Goal: Task Accomplishment & Management: Use online tool/utility

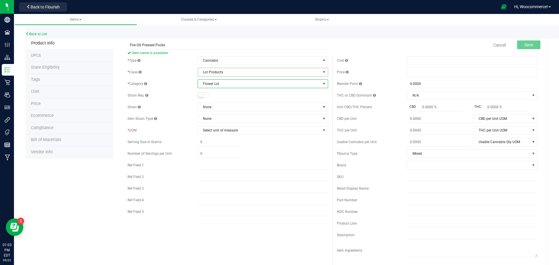
click at [242, 73] on span "Lot Products" at bounding box center [259, 72] width 123 height 8
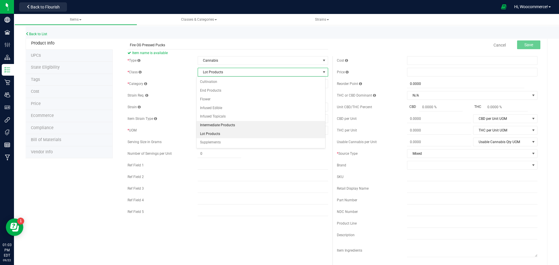
click at [216, 127] on li "Intermediate Products" at bounding box center [261, 125] width 129 height 9
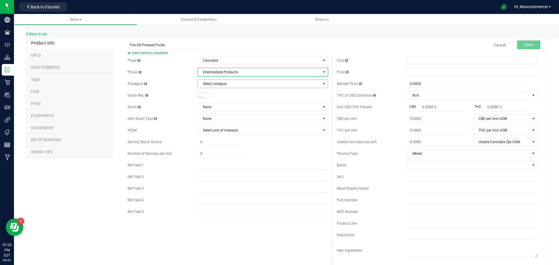
click at [224, 85] on span "Select category" at bounding box center [259, 84] width 123 height 8
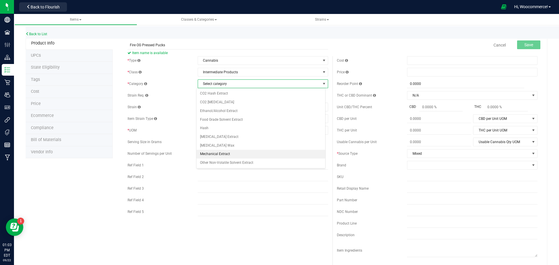
click at [220, 151] on li "Mechanical Extract" at bounding box center [261, 154] width 129 height 9
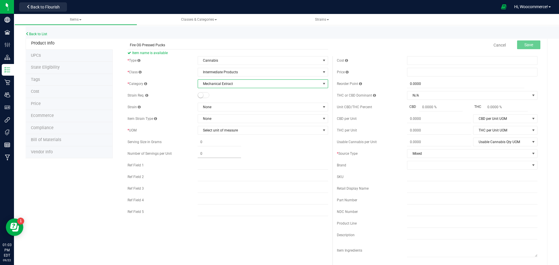
click at [217, 147] on div "* Type Cannabis Select type Cannabis Non-Inventory Raw Materials Supplies * Cla…" at bounding box center [227, 137] width 209 height 163
click at [211, 143] on span at bounding box center [219, 142] width 43 height 8
type input "1"
type input "1.0000"
click at [241, 132] on span "Select unit of measure" at bounding box center [259, 130] width 123 height 8
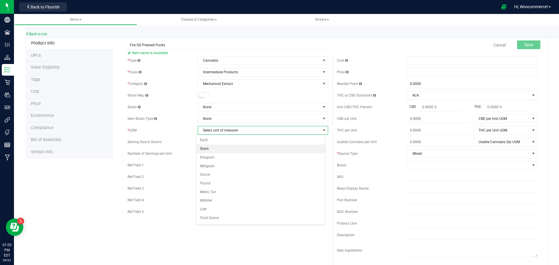
click at [214, 149] on li "Gram" at bounding box center [261, 149] width 129 height 9
click at [213, 142] on span "1.0000 1" at bounding box center [219, 142] width 43 height 8
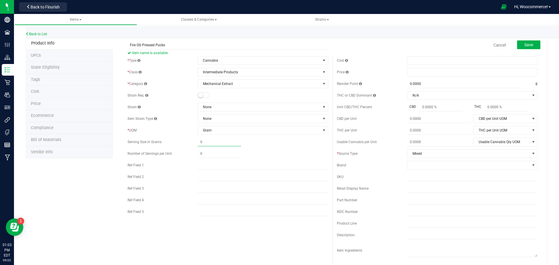
type input "0.0000"
click at [524, 50] on div "Save" at bounding box center [524, 45] width 32 height 12
click at [519, 45] on button "Save" at bounding box center [528, 44] width 23 height 9
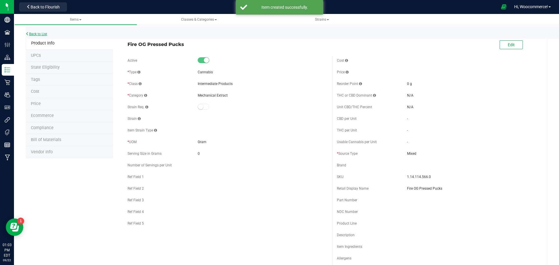
click at [40, 35] on link "Back to List" at bounding box center [37, 34] width 22 height 4
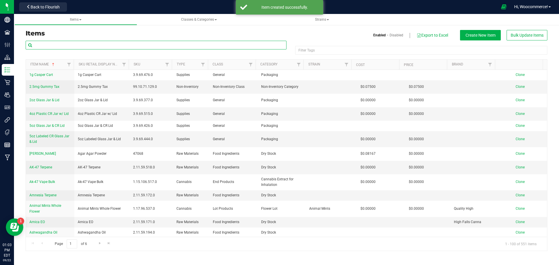
click at [118, 45] on input "text" at bounding box center [156, 45] width 261 height 9
type input "fire og"
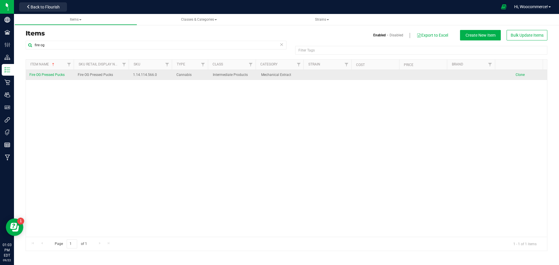
click at [516, 75] on span "Clone" at bounding box center [520, 75] width 9 height 4
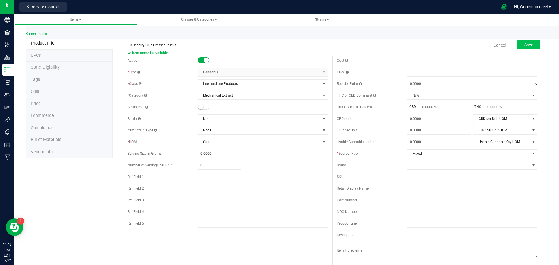
type input "Blueberry Glue Pressed Pucks"
click at [526, 42] on button "Save" at bounding box center [528, 44] width 23 height 9
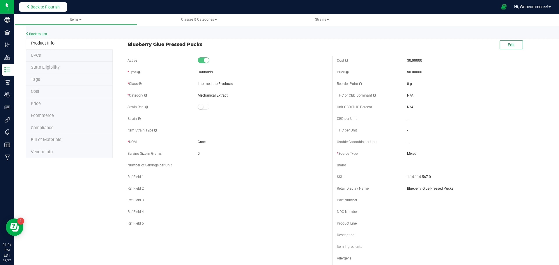
click at [66, 10] on button "Back to Flourish" at bounding box center [43, 6] width 48 height 9
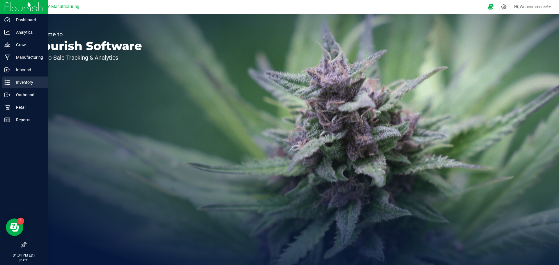
click at [14, 86] on div "Inventory" at bounding box center [25, 83] width 46 height 12
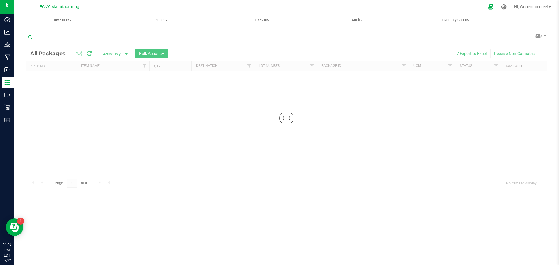
click at [96, 40] on input "text" at bounding box center [154, 37] width 257 height 9
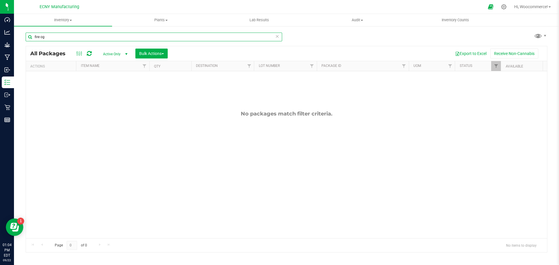
click at [92, 40] on input "fire og" at bounding box center [154, 37] width 257 height 9
type input "fire"
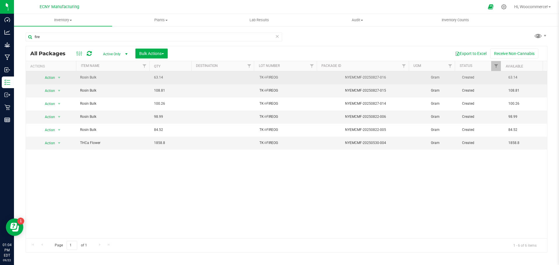
drag, startPoint x: 255, startPoint y: 74, endPoint x: 290, endPoint y: 83, distance: 36.1
click at [290, 83] on td "TK-I-FIREOG" at bounding box center [287, 77] width 63 height 13
drag, startPoint x: 277, startPoint y: 77, endPoint x: 250, endPoint y: 78, distance: 26.8
click at [250, 78] on tr "Action Action Adjust qty Create package Edit attributes Global inventory Locate…" at bounding box center [286, 77] width 521 height 13
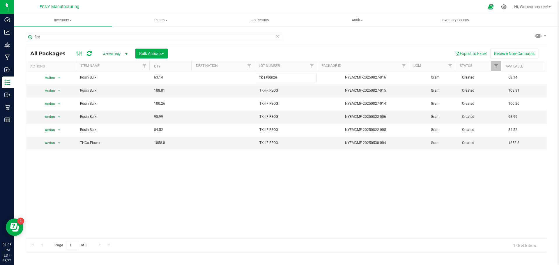
drag, startPoint x: 445, startPoint y: 49, endPoint x: 470, endPoint y: 30, distance: 31.5
click at [445, 49] on div "Export to Excel Receive Non-Cannabis" at bounding box center [357, 54] width 371 height 10
click at [505, 4] on div at bounding box center [504, 7] width 8 height 6
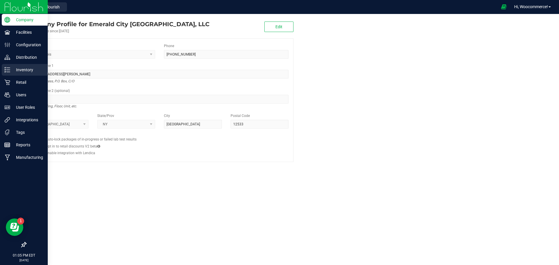
click at [13, 71] on p "Inventory" at bounding box center [27, 69] width 35 height 7
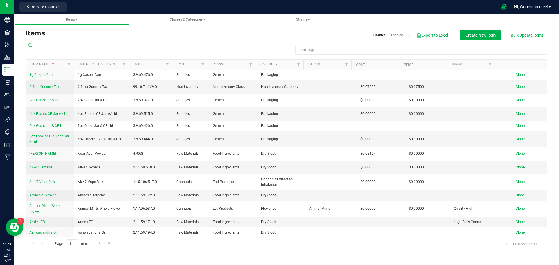
click at [251, 42] on input "text" at bounding box center [156, 45] width 261 height 9
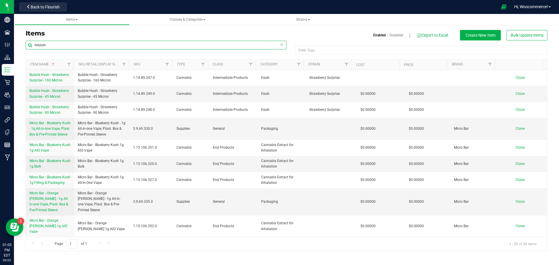
type input "micron"
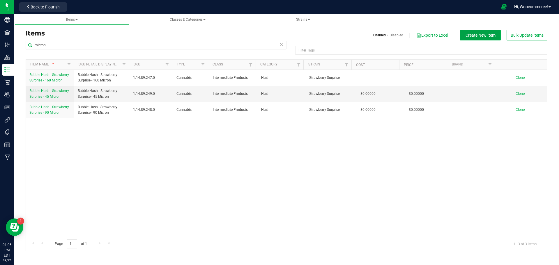
click at [487, 33] on span "Create New Item" at bounding box center [481, 35] width 30 height 5
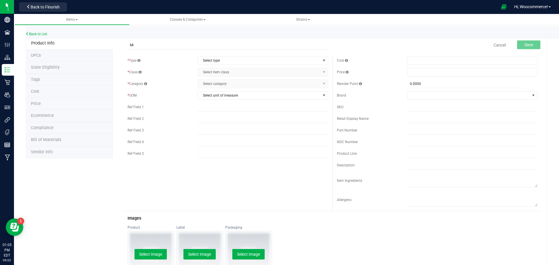
type input "M"
type input "90 Micron Bag"
click at [213, 64] on span "Select type" at bounding box center [259, 60] width 123 height 8
click at [207, 96] on li "Supplies" at bounding box center [261, 96] width 129 height 9
click at [205, 71] on span "Select item class" at bounding box center [259, 72] width 123 height 8
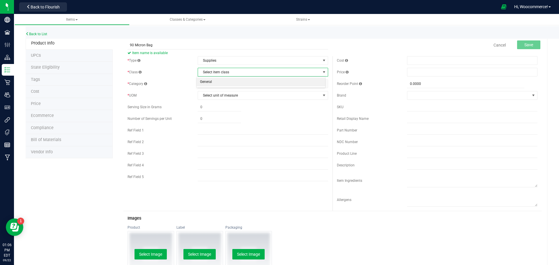
click at [204, 80] on li "General" at bounding box center [261, 82] width 129 height 9
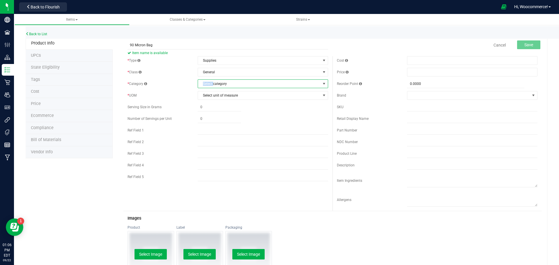
click at [204, 80] on span "Select category" at bounding box center [259, 84] width 123 height 8
click at [207, 111] on li "Supplies" at bounding box center [261, 111] width 129 height 9
click at [206, 95] on span "Select unit of measure" at bounding box center [259, 95] width 123 height 8
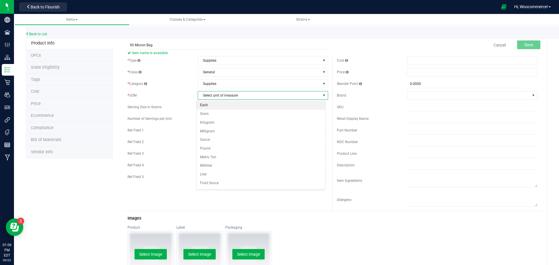
click at [205, 106] on li "Each" at bounding box center [261, 105] width 129 height 9
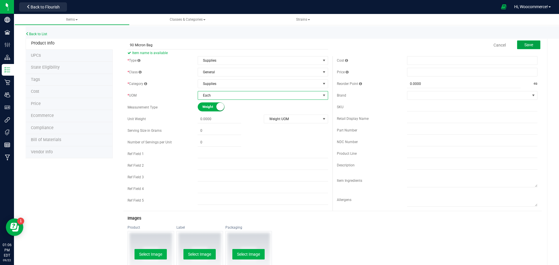
click at [526, 43] on span "Save" at bounding box center [528, 45] width 9 height 5
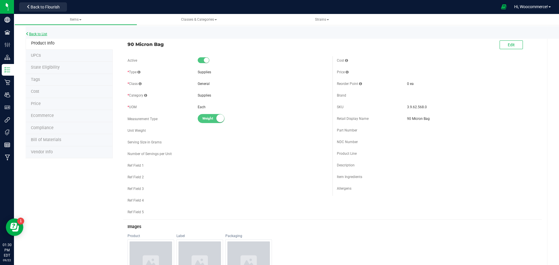
click at [45, 33] on link "Back to List" at bounding box center [37, 34] width 22 height 4
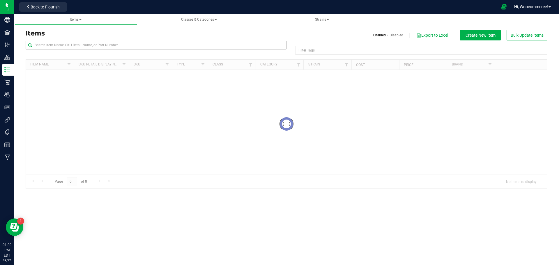
click at [88, 39] on div "Items Enabled Disabled Export to Excel Create New Item Bulk Update Items" at bounding box center [286, 35] width 531 height 10
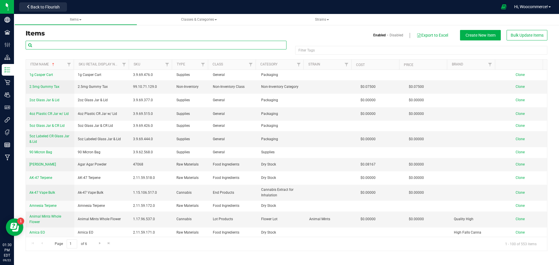
click at [84, 43] on input "text" at bounding box center [156, 45] width 261 height 9
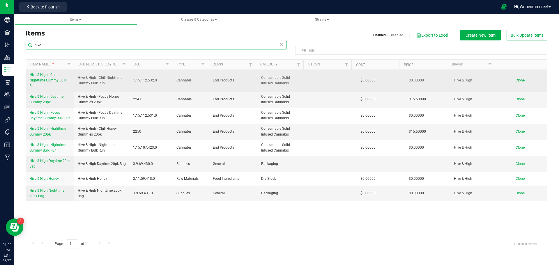
type input "hive"
click at [52, 82] on span "Hive & High - Chill Nighttime Gummy Bulk Run" at bounding box center [47, 80] width 37 height 15
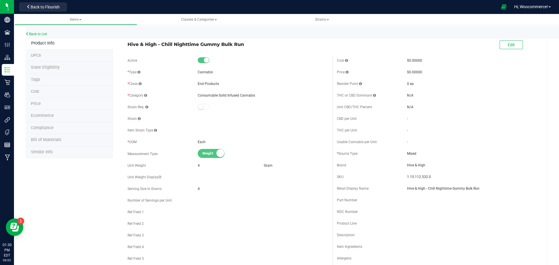
click at [45, 137] on span "Bill of Materials" at bounding box center [46, 139] width 30 height 5
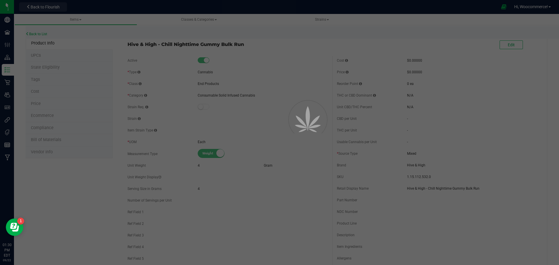
select select "226"
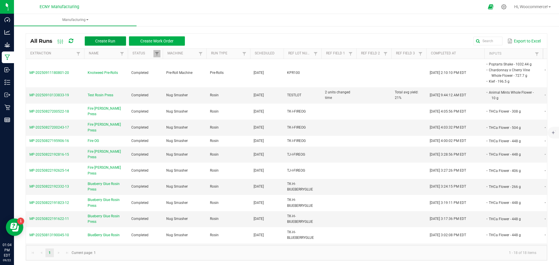
click at [97, 39] on span "Create Run" at bounding box center [105, 41] width 20 height 5
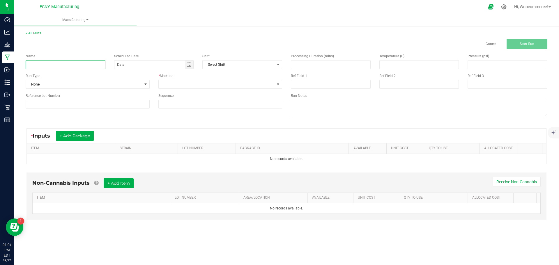
click at [99, 65] on input at bounding box center [66, 64] width 80 height 9
click at [185, 64] on span "Toggle calendar" at bounding box center [189, 65] width 8 height 8
type input "Puck Press Fire OG"
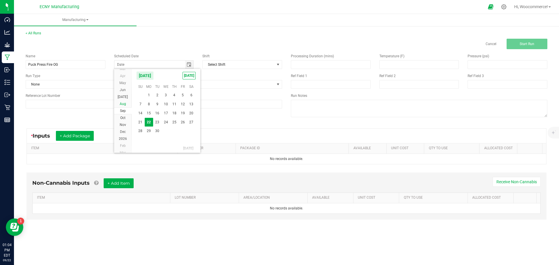
click at [125, 101] on li "Aug" at bounding box center [122, 103] width 17 height 7
click at [167, 125] on span "20" at bounding box center [166, 122] width 8 height 9
type input "[DATE]"
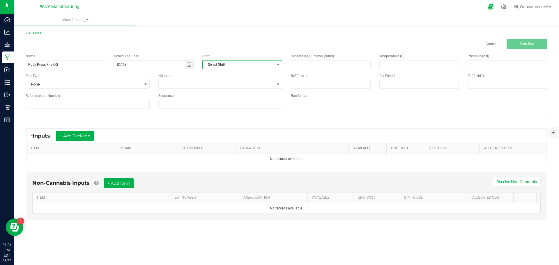
click at [228, 65] on span "Select Shift" at bounding box center [239, 65] width 72 height 8
click at [193, 88] on span at bounding box center [217, 84] width 116 height 8
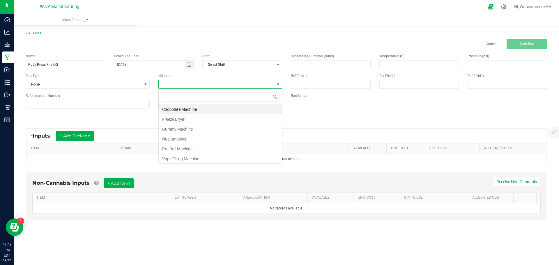
scroll to position [9, 124]
click at [125, 90] on div "Name Puck Press Fire OG Scheduled Date [DATE] Shift Select Shift Run Type None …" at bounding box center [153, 81] width 265 height 64
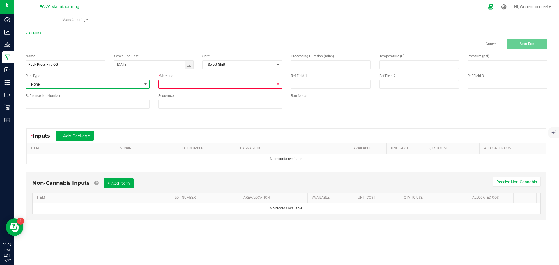
click at [124, 87] on span "None" at bounding box center [84, 84] width 116 height 8
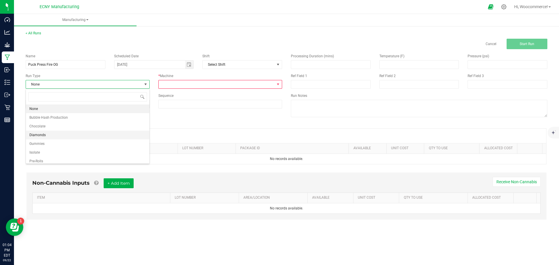
scroll to position [20, 0]
click at [52, 151] on li "Rosin" at bounding box center [87, 149] width 123 height 9
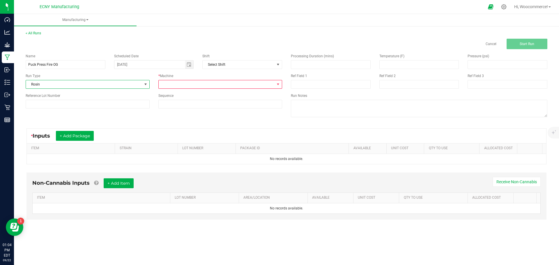
click at [222, 82] on span at bounding box center [217, 84] width 116 height 8
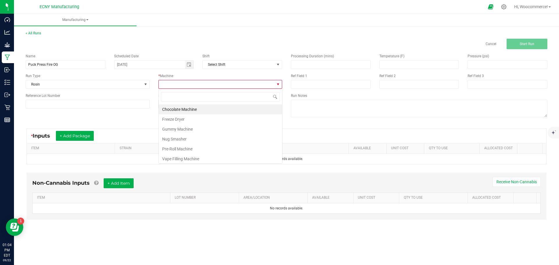
scroll to position [9, 124]
click at [192, 140] on li "Nug Smasher" at bounding box center [220, 139] width 123 height 10
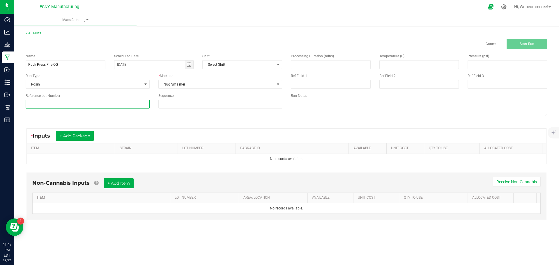
click at [123, 107] on input at bounding box center [88, 104] width 124 height 9
paste input "1ZGA01230309804084"
drag, startPoint x: 66, startPoint y: 103, endPoint x: 21, endPoint y: 101, distance: 45.5
click at [21, 101] on div "< All Runs Cancel Start Run Name Puck Press Fire OG Scheduled Date [DATE] Shift…" at bounding box center [286, 131] width 545 height 212
paste input "TK-I-FIREOG"
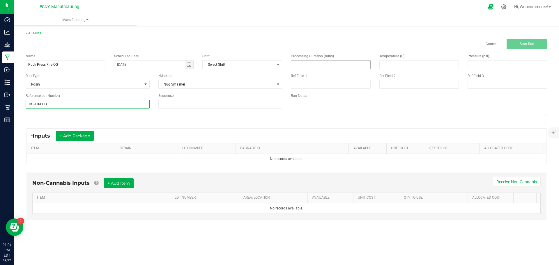
type input "TK-I-FIREOG"
click at [326, 64] on input at bounding box center [330, 65] width 79 height 8
type input "3.00"
type input "210.00"
type input "1,200.00"
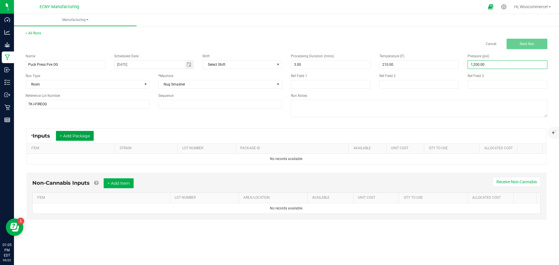
click at [82, 135] on button "+ Add Package" at bounding box center [75, 136] width 38 height 10
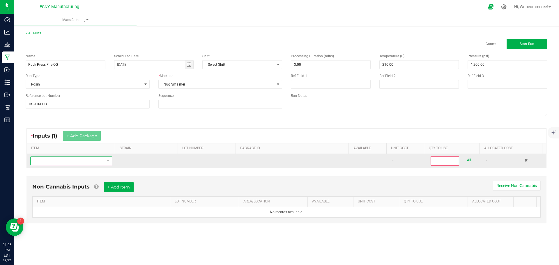
click at [93, 159] on span "NO DATA FOUND" at bounding box center [68, 161] width 74 height 8
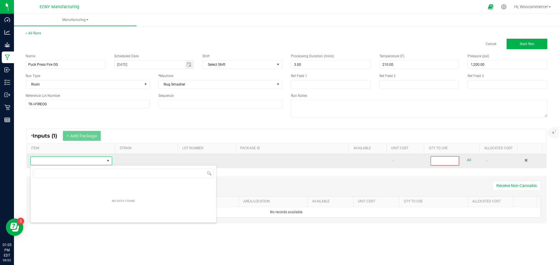
scroll to position [9, 80]
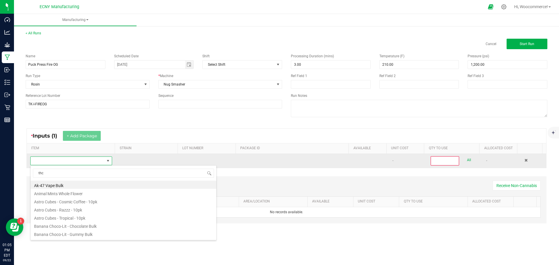
type input "thca"
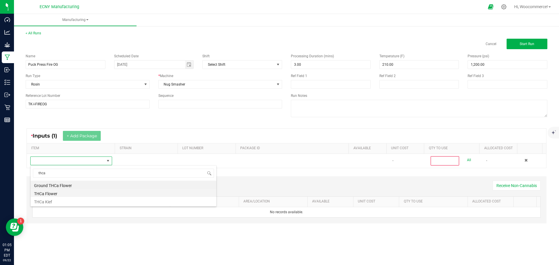
click at [42, 193] on li "THCa Flower" at bounding box center [124, 193] width 186 height 8
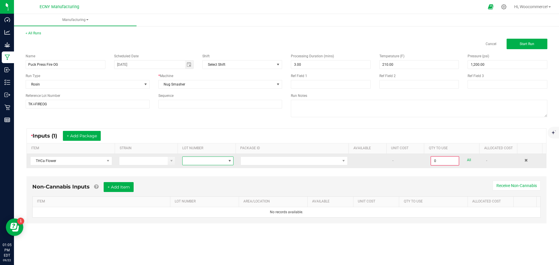
click at [205, 161] on span at bounding box center [204, 161] width 43 height 8
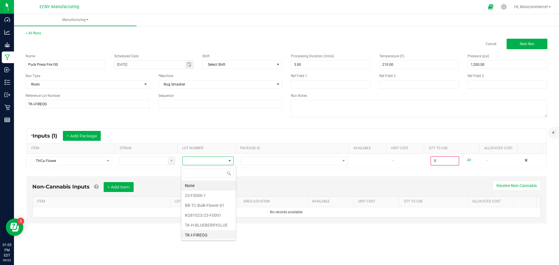
click at [191, 236] on li "TK-I-FIREOG" at bounding box center [208, 235] width 54 height 10
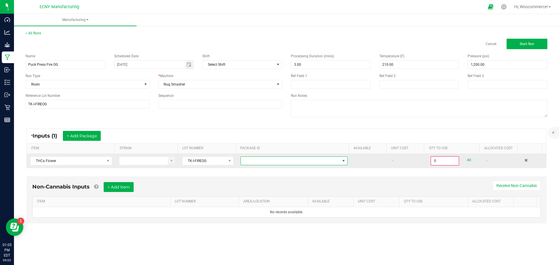
click at [304, 163] on span at bounding box center [290, 161] width 99 height 8
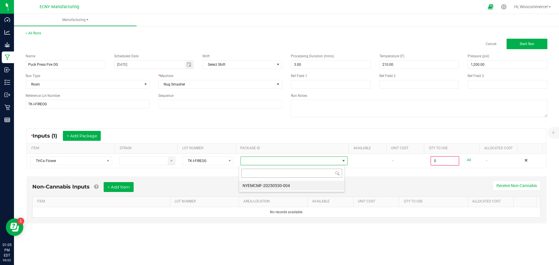
scroll to position [9, 106]
click at [300, 182] on li "NYEMCMF-20250530-004" at bounding box center [291, 186] width 105 height 10
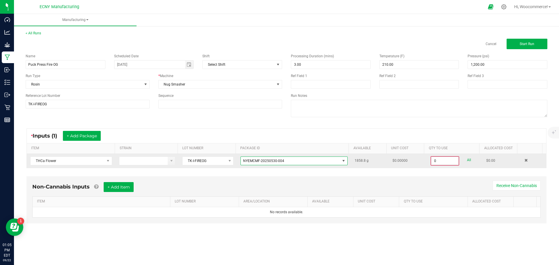
click at [433, 158] on input "0" at bounding box center [444, 161] width 27 height 8
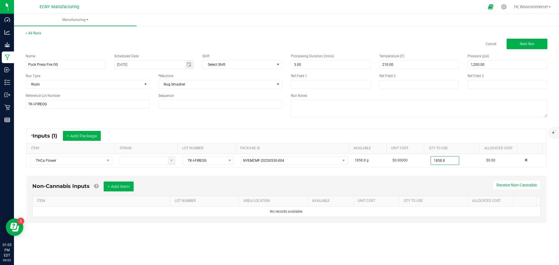
type input "1858.8000 g"
click at [180, 237] on div "< All Runs Cancel Start Run Name Puck Press Fire OG Scheduled Date [DATE] Shift…" at bounding box center [286, 132] width 545 height 215
click at [521, 42] on button "Start Run" at bounding box center [527, 44] width 41 height 10
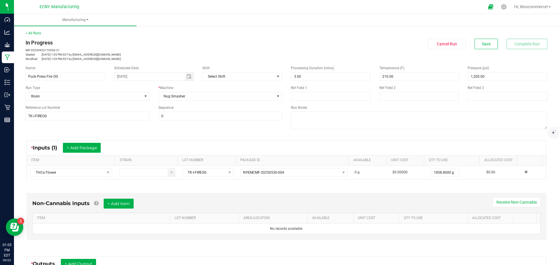
scroll to position [94, 0]
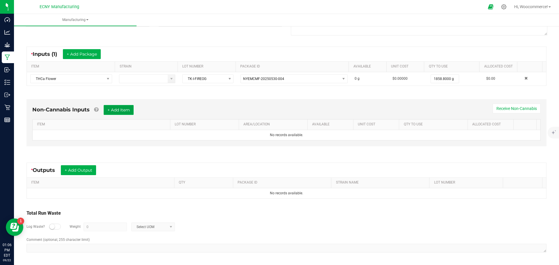
click at [119, 112] on button "+ Add Item" at bounding box center [119, 110] width 30 height 10
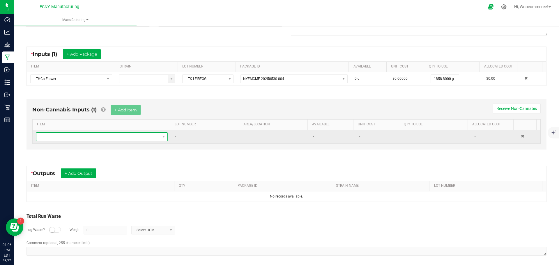
click at [119, 138] on span "NO DATA FOUND" at bounding box center [98, 137] width 124 height 8
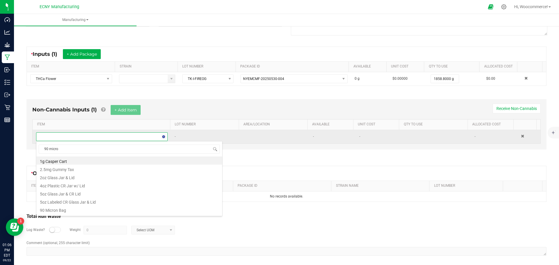
type input "90 micron"
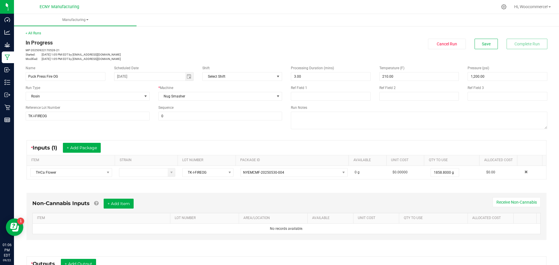
scroll to position [35, 0]
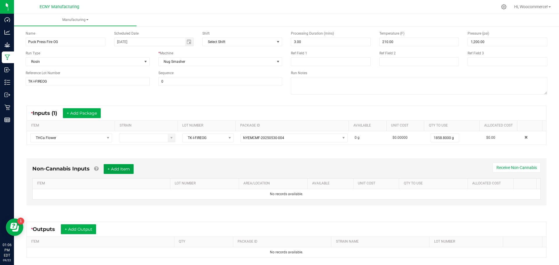
click at [121, 172] on button "+ Add Item" at bounding box center [119, 169] width 30 height 10
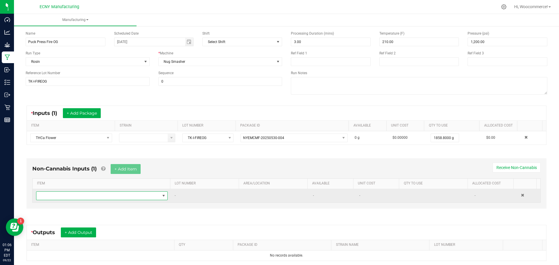
click at [100, 196] on span "NO DATA FOUND" at bounding box center [98, 196] width 124 height 8
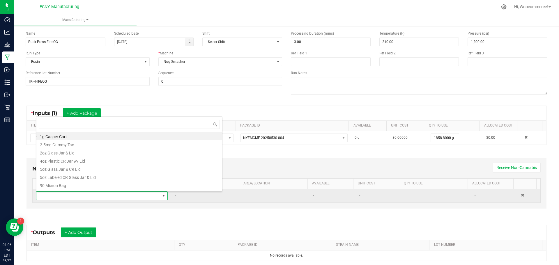
scroll to position [9, 128]
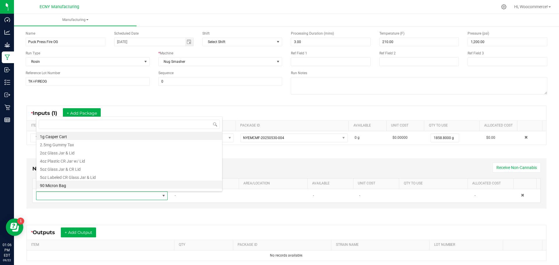
click at [69, 187] on li "90 Micron Bag" at bounding box center [129, 185] width 186 height 8
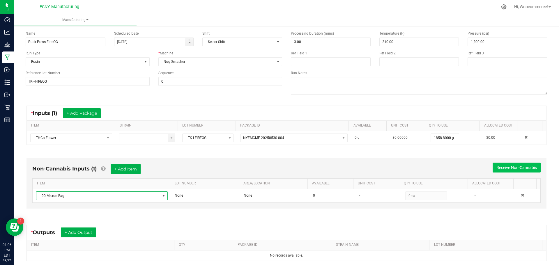
click at [504, 165] on button "Receive Non-Cannabis" at bounding box center [517, 168] width 48 height 10
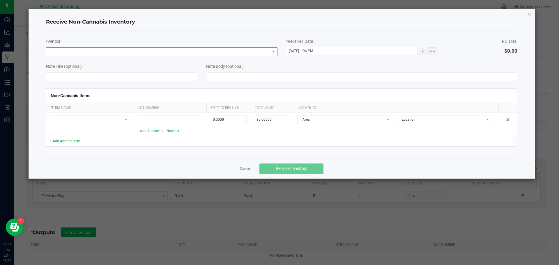
click at [222, 52] on span at bounding box center [158, 52] width 224 height 8
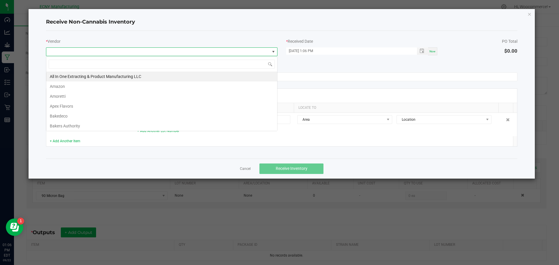
scroll to position [9, 231]
type input "ini"
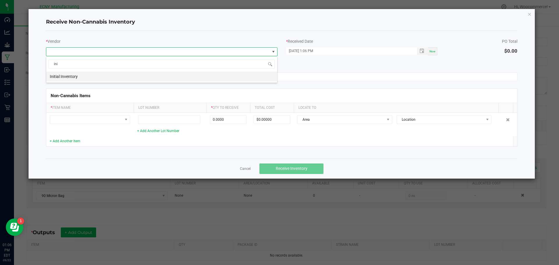
click at [203, 78] on li "Initial Inventory" at bounding box center [161, 77] width 231 height 10
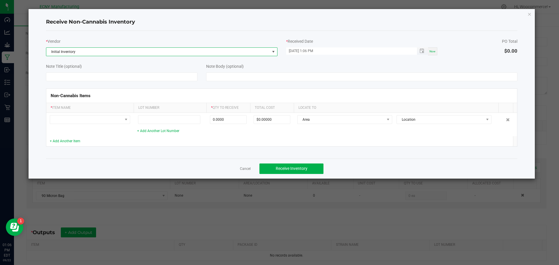
click at [425, 54] on span "Toggle popup" at bounding box center [422, 50] width 11 height 7
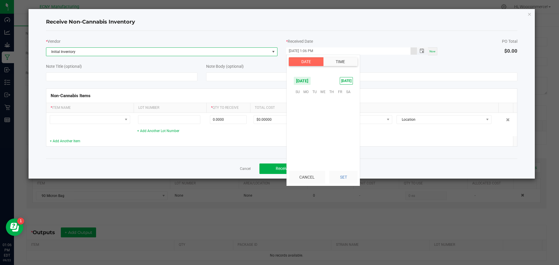
scroll to position [8, 0]
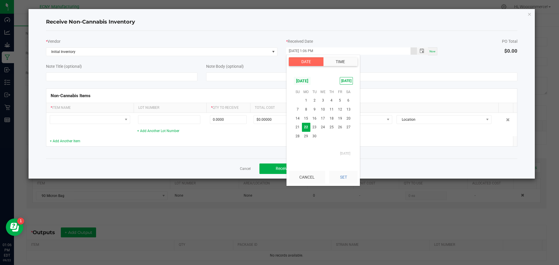
click at [304, 83] on span "[DATE]" at bounding box center [302, 81] width 17 height 9
click at [324, 103] on span "Aug" at bounding box center [323, 106] width 12 height 12
click at [342, 98] on span "1" at bounding box center [340, 100] width 8 height 9
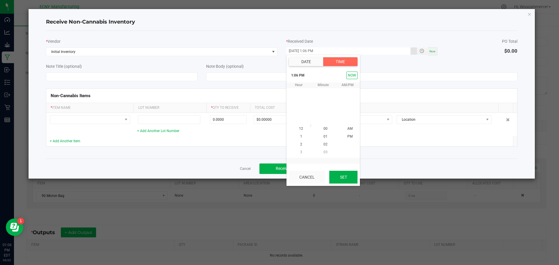
scroll to position [8, 0]
click at [343, 178] on button "Set" at bounding box center [343, 177] width 28 height 13
type input "08/01/2025 1:06 PM"
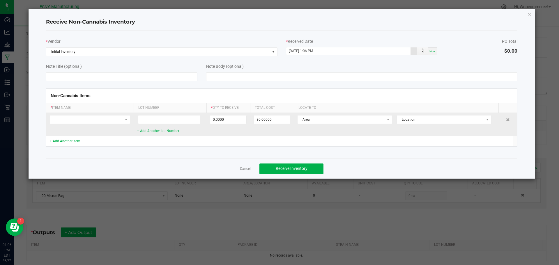
click at [111, 124] on td at bounding box center [89, 124] width 87 height 23
click at [107, 118] on span at bounding box center [86, 120] width 73 height 8
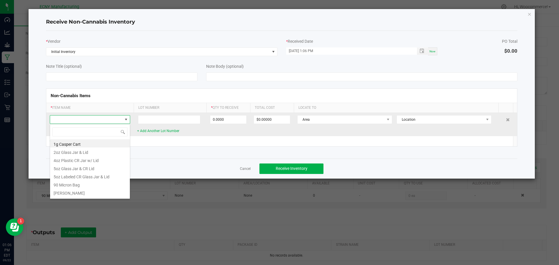
scroll to position [9, 80]
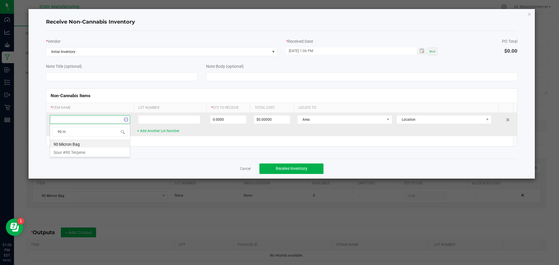
type input "90 mi"
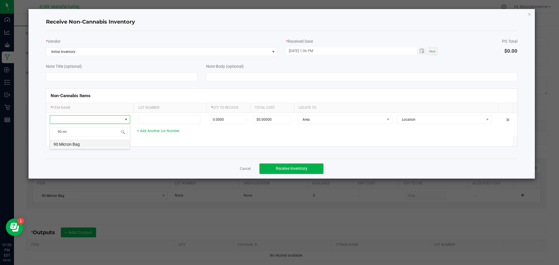
click at [79, 142] on li "90 Micron Bag" at bounding box center [90, 143] width 80 height 8
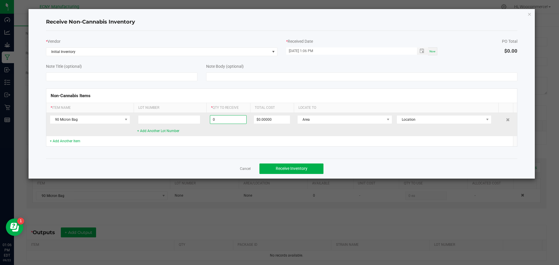
click at [230, 118] on input "0" at bounding box center [228, 120] width 36 height 8
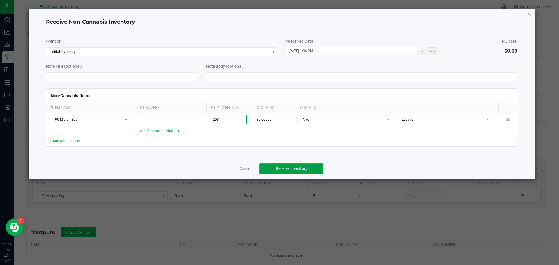
type input "293 ea"
click at [283, 169] on span "Receive Inventory" at bounding box center [292, 168] width 32 height 5
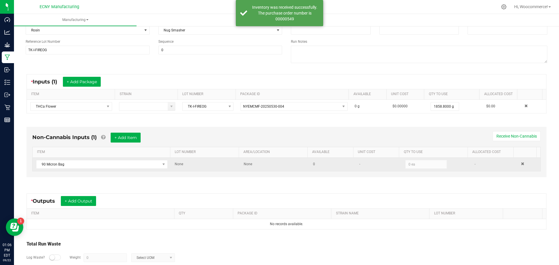
scroll to position [66, 0]
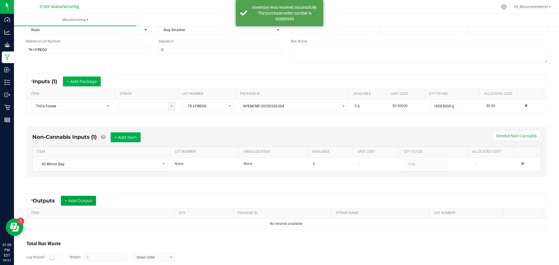
click at [90, 203] on button "+ Add Output" at bounding box center [78, 201] width 35 height 10
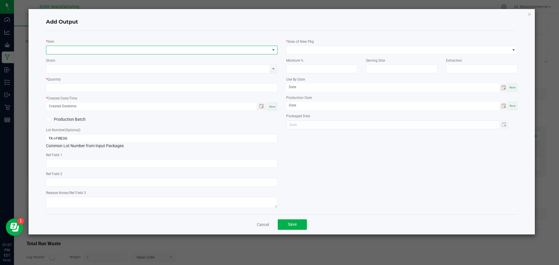
click at [169, 54] on span "NO DATA FOUND" at bounding box center [158, 50] width 224 height 8
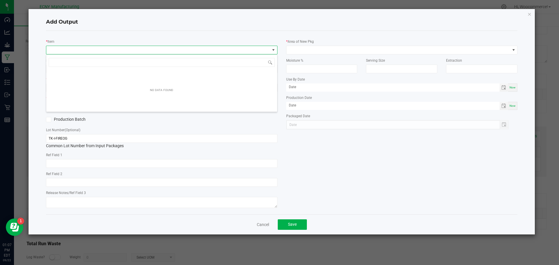
scroll to position [9, 231]
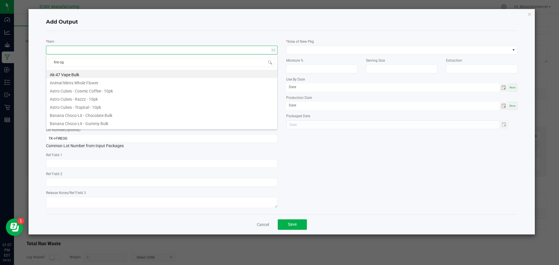
type input "fire og"
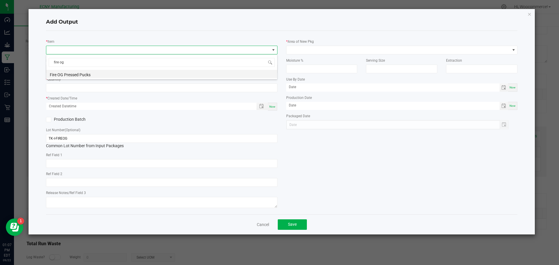
click at [98, 73] on li "Fire OG Pressed Pucks" at bounding box center [161, 74] width 231 height 8
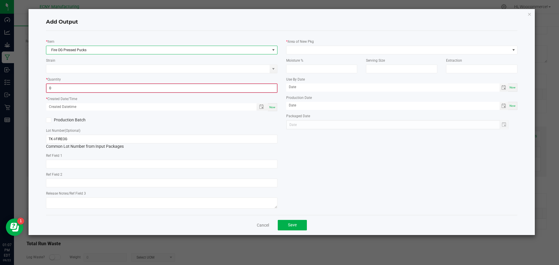
click at [84, 87] on input "0" at bounding box center [162, 88] width 230 height 8
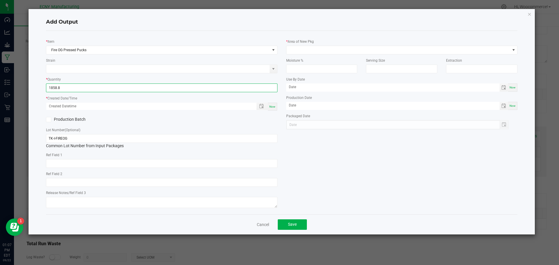
type input "1858.8000 g"
click at [115, 116] on div "Production Batch" at bounding box center [102, 119] width 120 height 9
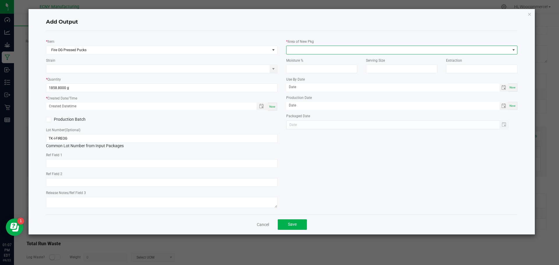
click at [300, 53] on span at bounding box center [399, 50] width 224 height 8
click at [293, 75] on li "Storage Room 1" at bounding box center [402, 75] width 231 height 10
click at [264, 106] on span "Toggle popup" at bounding box center [262, 106] width 10 height 5
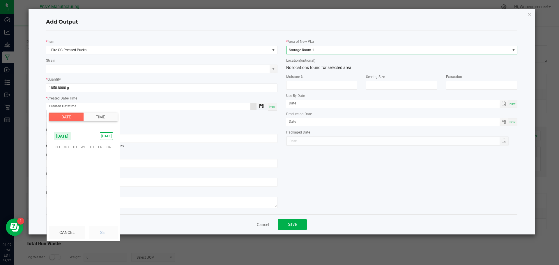
scroll to position [94432, 0]
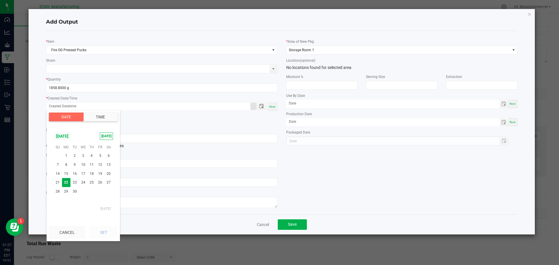
click at [65, 136] on span "[DATE]" at bounding box center [62, 136] width 17 height 9
click at [91, 159] on span "Sep" at bounding box center [95, 161] width 12 height 12
click at [68, 140] on span "[DATE]" at bounding box center [62, 136] width 17 height 9
click at [79, 155] on span "Aug" at bounding box center [83, 161] width 12 height 12
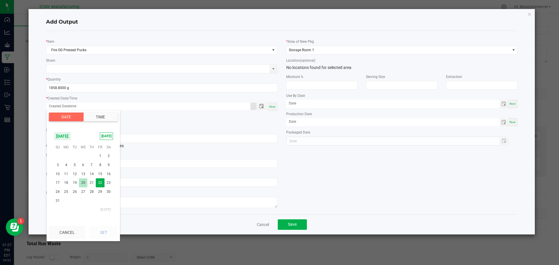
click at [84, 182] on span "20" at bounding box center [83, 182] width 8 height 9
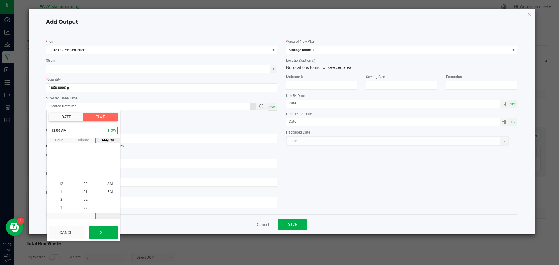
click at [107, 233] on button "Set" at bounding box center [103, 232] width 28 height 13
type input "08/20/2025 12:00 AM"
type input "[DATE]"
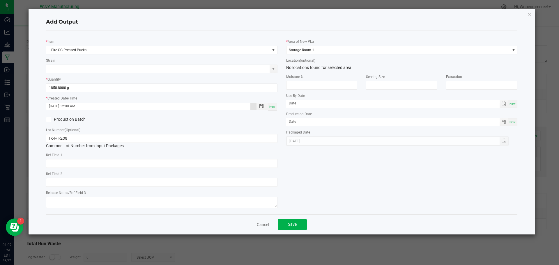
click at [229, 101] on div "* Created Date/Time 08/20/2025 12:00 AM Now" at bounding box center [161, 103] width 231 height 16
click at [224, 105] on input "08/20/2025 12:00 AM" at bounding box center [148, 106] width 204 height 7
type input "08/20/2025 12:00 PM"
click at [288, 222] on button "Save" at bounding box center [292, 225] width 29 height 10
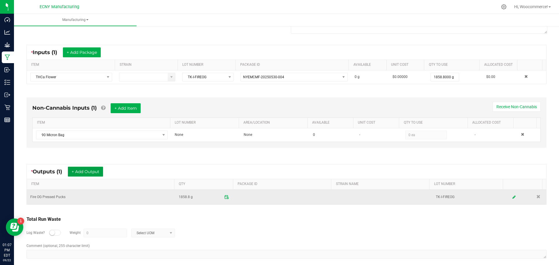
scroll to position [95, 0]
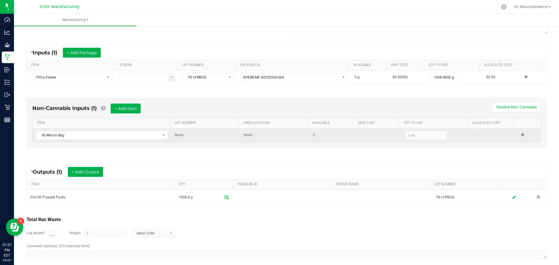
click at [430, 139] on kendo-numerictextbox "0 ea" at bounding box center [425, 135] width 41 height 9
click at [425, 136] on kendo-numerictextbox "0 ea" at bounding box center [425, 135] width 41 height 9
click at [176, 138] on td "None" at bounding box center [205, 135] width 69 height 13
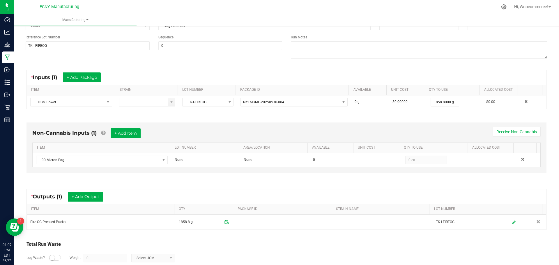
scroll to position [70, 0]
click at [223, 177] on div "Non-Cannabis Inputs (1) + Add Item Receive Non-Cannabis ITEM LOT NUMBER AREA/LO…" at bounding box center [286, 150] width 531 height 70
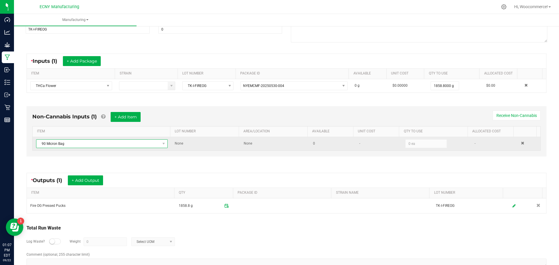
click at [133, 146] on span "90 Micron Bag" at bounding box center [98, 144] width 124 height 8
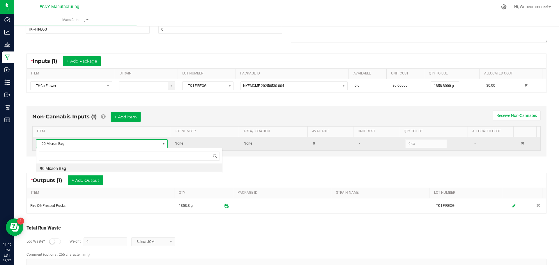
scroll to position [9, 129]
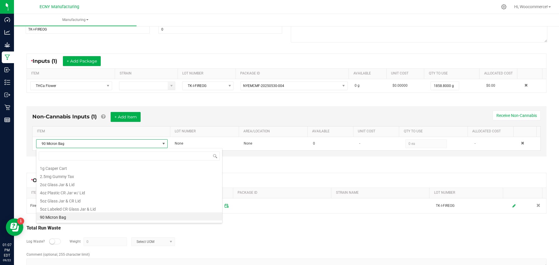
click at [155, 165] on li "1g Casper Cart" at bounding box center [129, 168] width 186 height 8
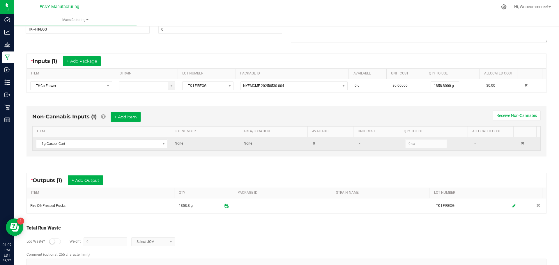
click at [320, 140] on td "0" at bounding box center [333, 143] width 46 height 13
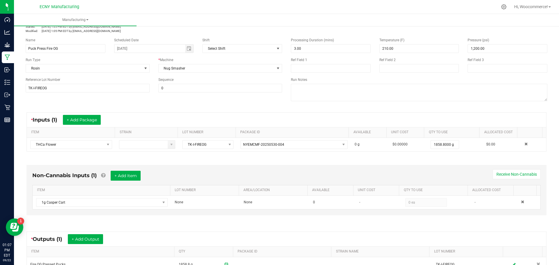
scroll to position [0, 0]
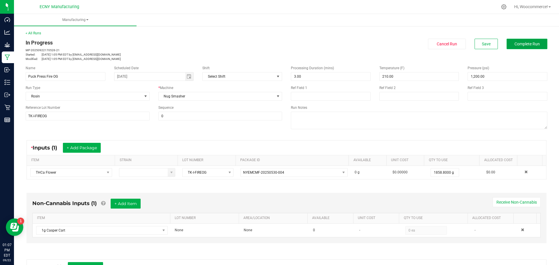
click at [528, 43] on span "Complete Run" at bounding box center [527, 44] width 25 height 5
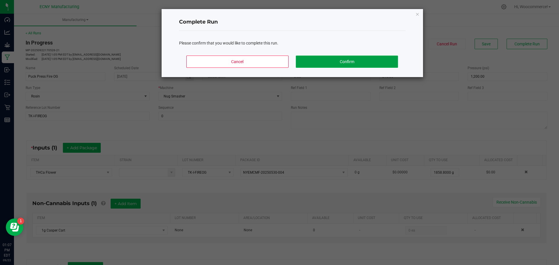
click at [361, 57] on button "Confirm" at bounding box center [347, 62] width 102 height 12
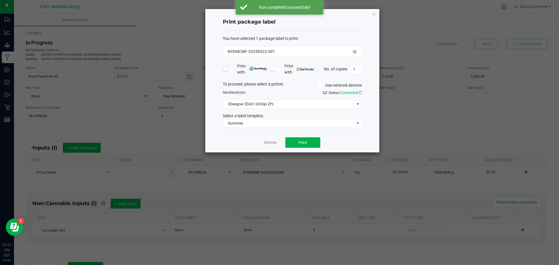
click at [270, 140] on app-cancel-button "Dismiss" at bounding box center [270, 143] width 13 height 6
click at [260, 144] on div "Dismiss Print" at bounding box center [292, 142] width 139 height 20
click at [261, 144] on div "Dismiss Print" at bounding box center [292, 142] width 139 height 20
click at [270, 140] on link "Dismiss" at bounding box center [270, 142] width 13 height 5
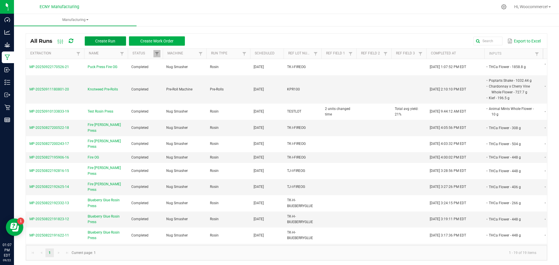
click at [116, 40] on button "Create Run" at bounding box center [105, 40] width 41 height 9
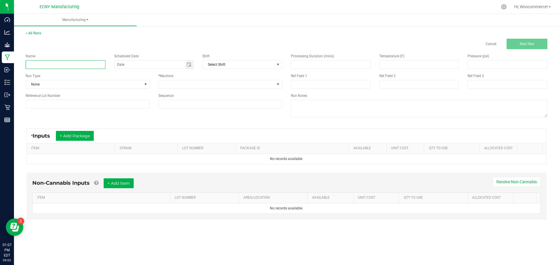
click at [98, 67] on input at bounding box center [66, 64] width 80 height 9
click at [185, 66] on span "Toggle calendar" at bounding box center [189, 65] width 8 height 8
type input "Puck Press Blueberry Glue"
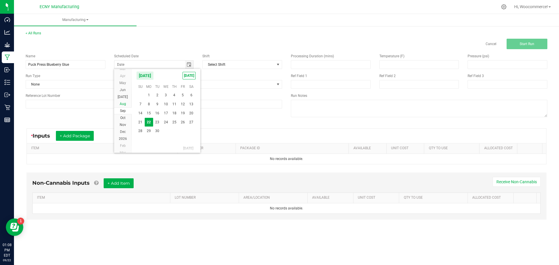
click at [121, 103] on span "Aug" at bounding box center [123, 104] width 6 height 4
click at [166, 125] on span "20" at bounding box center [166, 122] width 8 height 9
type input "[DATE]"
click at [129, 84] on span "None" at bounding box center [84, 84] width 116 height 8
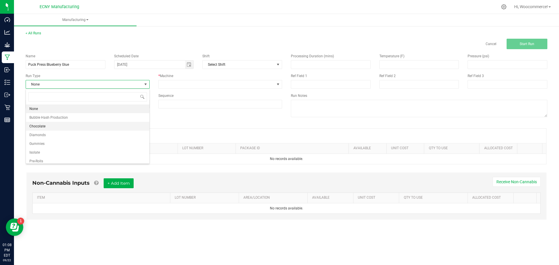
scroll to position [20, 0]
click at [38, 148] on span "Rosin" at bounding box center [33, 150] width 9 height 6
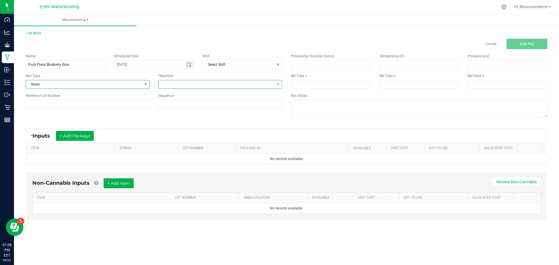
click at [234, 81] on span at bounding box center [217, 84] width 116 height 8
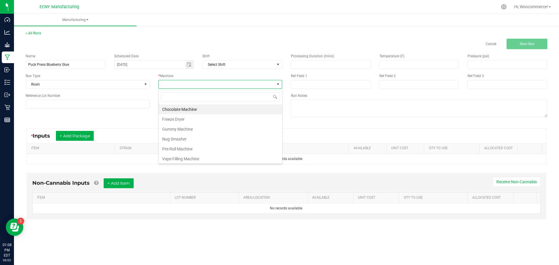
scroll to position [9, 124]
click at [183, 140] on li "Nug Smasher" at bounding box center [220, 139] width 123 height 10
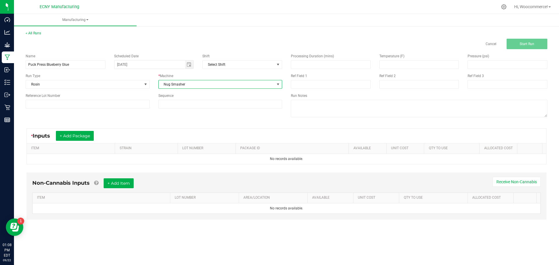
click at [340, 69] on div "Processing Duration (mins) Temperature (F) Pressure (psi) Ref Field 1 Ref Field…" at bounding box center [419, 86] width 265 height 74
click at [338, 66] on input at bounding box center [330, 65] width 79 height 8
type input "3.00"
type input "210.00"
type input "1,200.00"
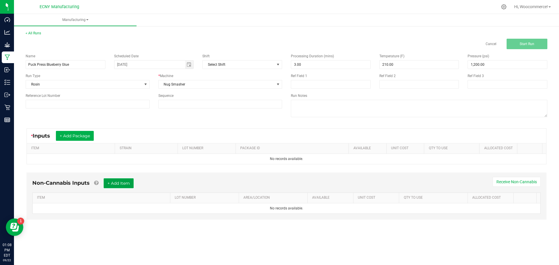
click at [122, 179] on button "+ Add Item" at bounding box center [119, 183] width 30 height 10
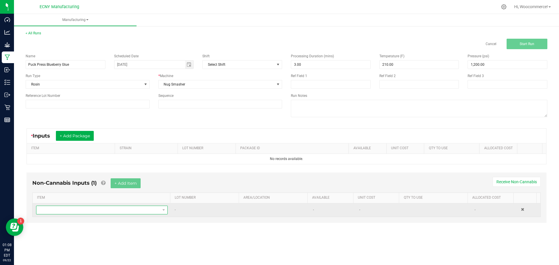
click at [125, 209] on span "NO DATA FOUND" at bounding box center [98, 210] width 124 height 8
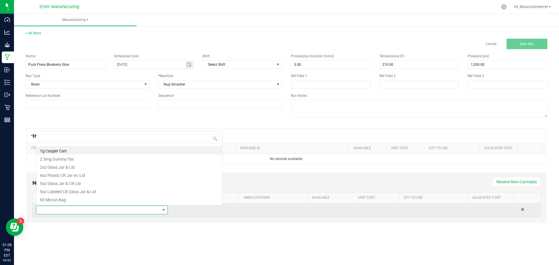
scroll to position [9, 129]
type input "90 micro"
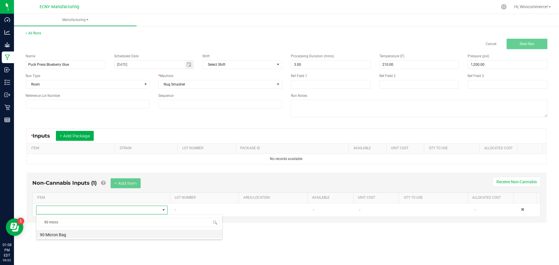
click at [83, 235] on li "90 Micron Bag" at bounding box center [129, 234] width 186 height 8
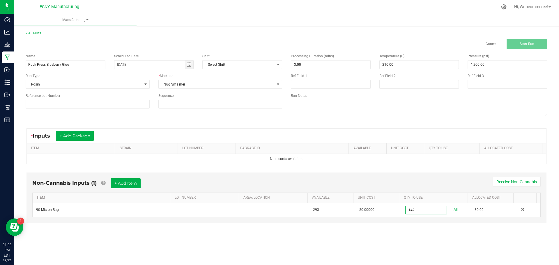
type input "142 ea"
click at [412, 217] on div "Non-Cannabis Inputs (1) + Add Item Receive Non-Cannabis ITEM LOT NUMBER AREA/LO…" at bounding box center [286, 198] width 520 height 50
click at [88, 135] on button "+ Add Package" at bounding box center [75, 136] width 38 height 10
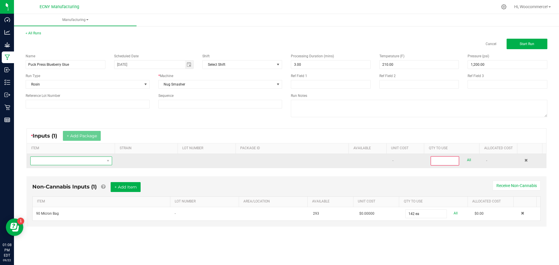
click at [81, 158] on span "NO DATA FOUND" at bounding box center [68, 161] width 74 height 8
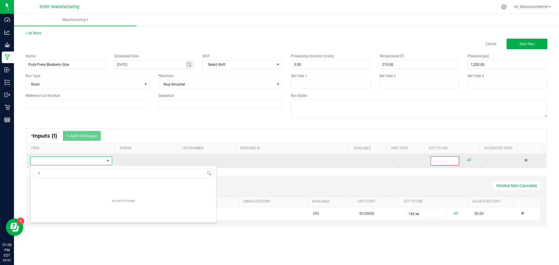
scroll to position [9, 80]
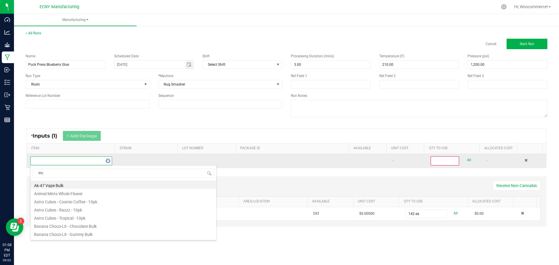
type input "thca"
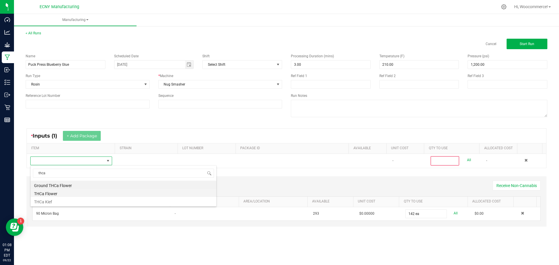
click at [54, 194] on li "THCa Flower" at bounding box center [124, 193] width 186 height 8
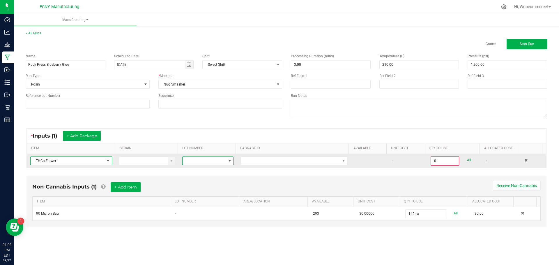
click at [230, 160] on span at bounding box center [229, 161] width 5 height 5
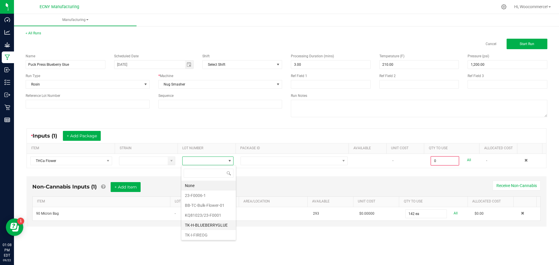
click at [207, 223] on li "TK-H-BLUEBERRYGLUE" at bounding box center [208, 225] width 54 height 10
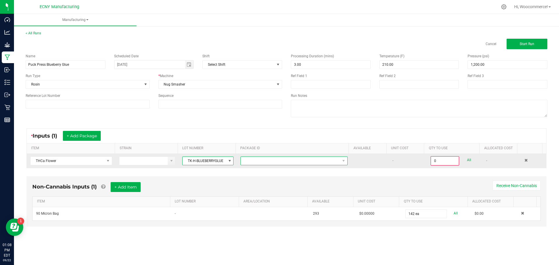
click at [255, 162] on span at bounding box center [290, 161] width 99 height 8
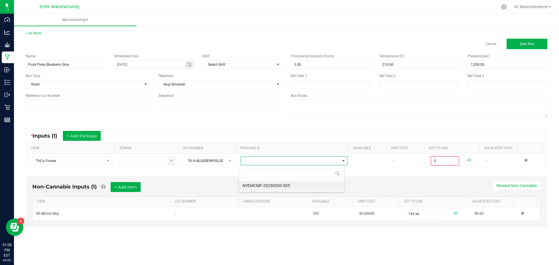
click at [254, 179] on span at bounding box center [291, 174] width 105 height 14
click at [252, 183] on li "NYEMCMF-20250530-005" at bounding box center [291, 186] width 105 height 10
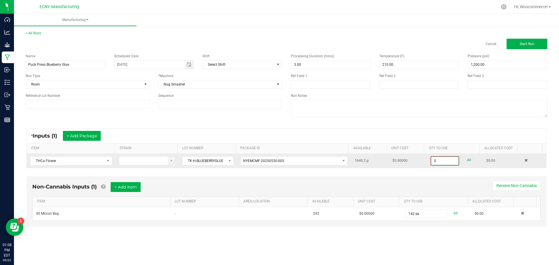
click at [444, 160] on input "0" at bounding box center [444, 161] width 27 height 8
type input "0"
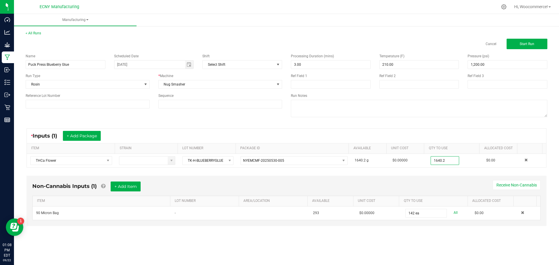
type input "1640.2000 g"
click at [404, 182] on div "Non-Cannabis Inputs (1) + Add Item Receive Non-Cannabis" at bounding box center [286, 189] width 508 height 14
click at [521, 45] on span "Start Run" at bounding box center [527, 44] width 15 height 4
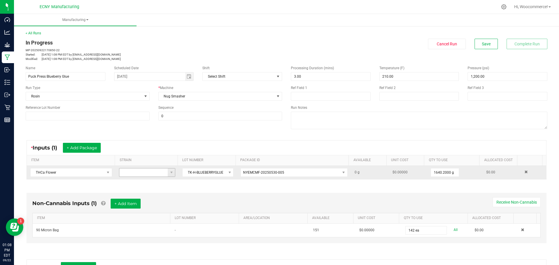
scroll to position [97, 0]
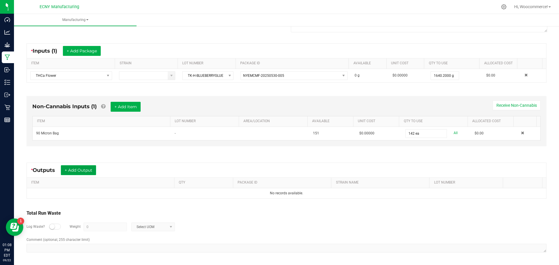
click at [91, 172] on button "+ Add Output" at bounding box center [78, 170] width 35 height 10
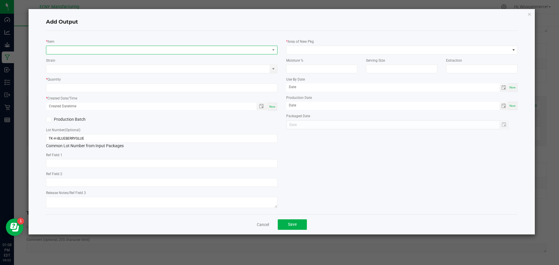
click at [103, 48] on span "NO DATA FOUND" at bounding box center [158, 50] width 224 height 8
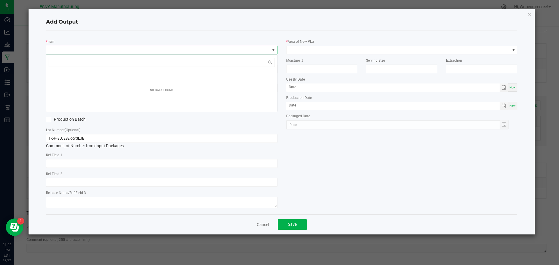
scroll to position [9, 231]
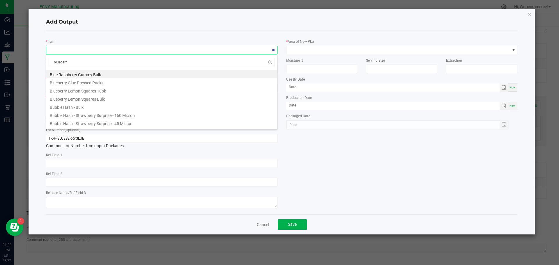
type input "blueberry"
click at [85, 74] on li "Blueberry Glue Pressed Pucks" at bounding box center [161, 74] width 231 height 8
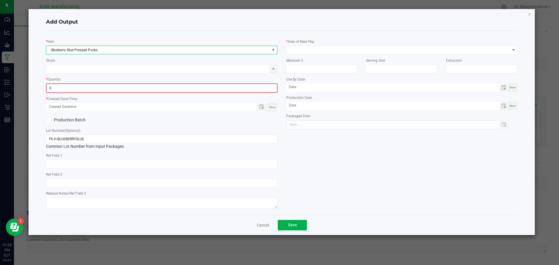
click at [82, 90] on input "0" at bounding box center [162, 88] width 230 height 8
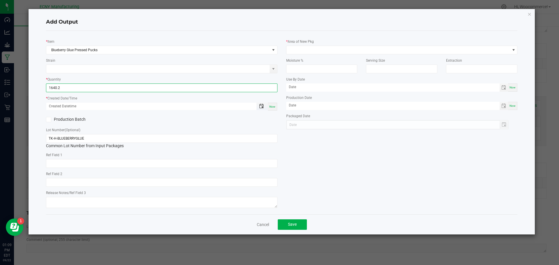
click at [262, 105] on span "Toggle popup" at bounding box center [261, 106] width 5 height 5
type input "1640.2000 g"
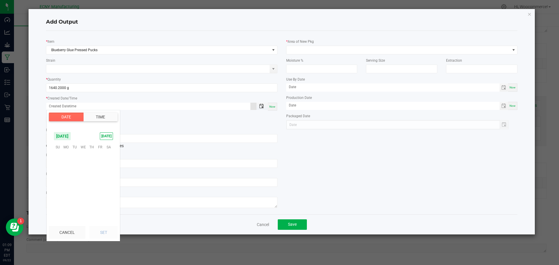
scroll to position [94432, 0]
click at [71, 137] on span "[DATE]" at bounding box center [62, 136] width 17 height 9
click at [79, 162] on span "Aug" at bounding box center [83, 161] width 12 height 12
click at [84, 183] on span "20" at bounding box center [83, 182] width 8 height 9
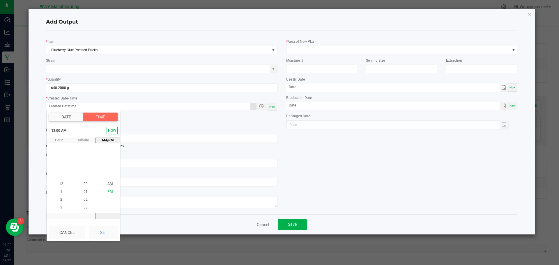
click at [105, 195] on li "PM" at bounding box center [110, 192] width 14 height 8
click at [57, 202] on li "2" at bounding box center [61, 200] width 14 height 8
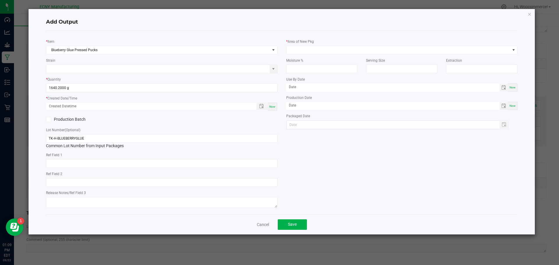
click at [121, 235] on div "Add Output * Item Blueberry Glue Pressed Pucks Strain * Quantity 1640.2000 g * …" at bounding box center [281, 122] width 507 height 226
click at [264, 106] on span "Toggle popup" at bounding box center [261, 106] width 5 height 5
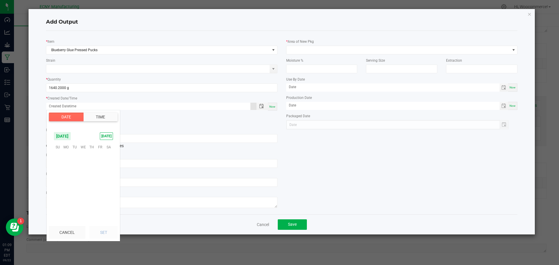
scroll to position [94432, 0]
click at [67, 137] on span "[DATE]" at bounding box center [62, 136] width 17 height 9
click at [84, 159] on span "Aug" at bounding box center [83, 161] width 12 height 12
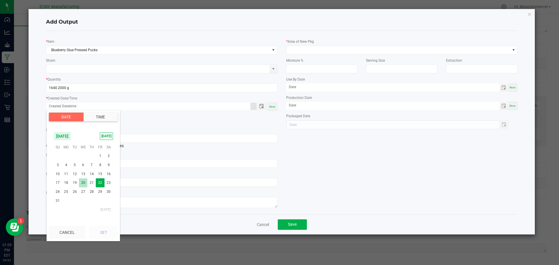
click at [86, 181] on span "20" at bounding box center [83, 182] width 8 height 9
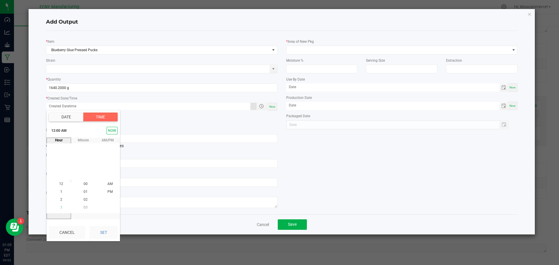
click at [60, 206] on span "3" at bounding box center [61, 208] width 2 height 4
click at [110, 190] on span "PM" at bounding box center [109, 192] width 5 height 4
click at [103, 230] on button "Set" at bounding box center [103, 232] width 28 height 13
type input "08/20/2025 3:00 PM"
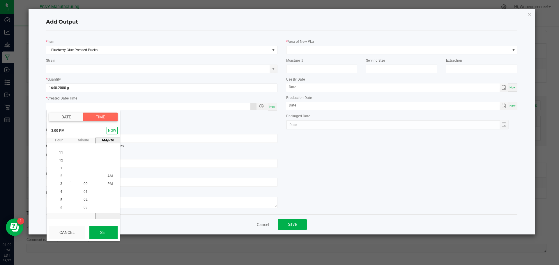
type input "[DATE]"
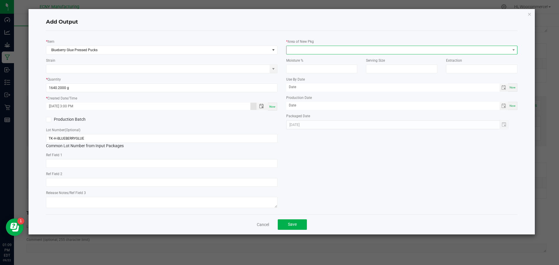
click at [358, 53] on span at bounding box center [399, 50] width 224 height 8
click at [316, 77] on li "Storage Room 1" at bounding box center [402, 75] width 231 height 10
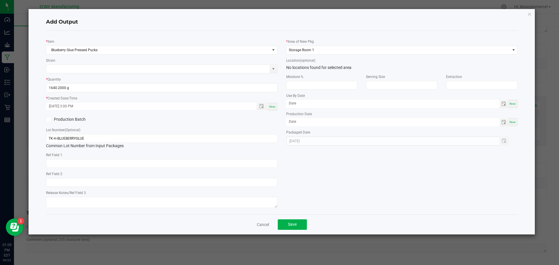
click at [291, 199] on div "* Item Blueberry Glue Pressed Pucks Strain * Quantity 1640.2000 g * Created Dat…" at bounding box center [282, 123] width 480 height 174
click at [291, 221] on button "Save" at bounding box center [292, 225] width 29 height 10
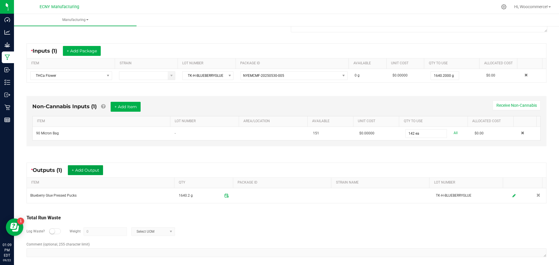
scroll to position [0, 0]
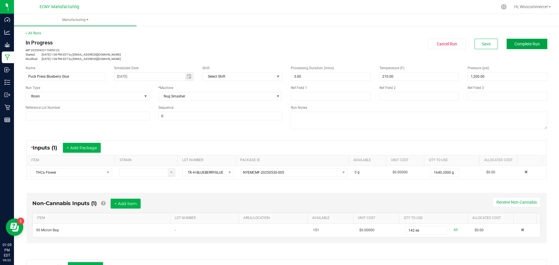
click at [520, 44] on span "Complete Run" at bounding box center [527, 44] width 25 height 5
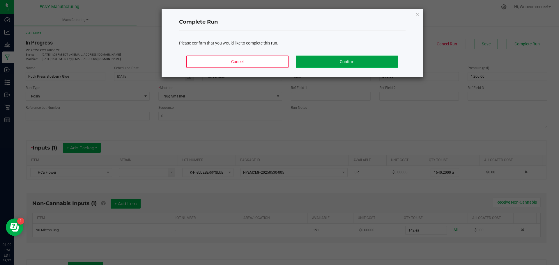
click at [327, 66] on button "Confirm" at bounding box center [347, 62] width 102 height 12
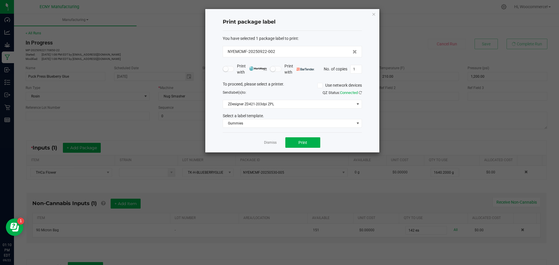
click at [261, 149] on div "Dismiss Print" at bounding box center [292, 142] width 139 height 20
click at [269, 146] on div "Dismiss Print" at bounding box center [292, 142] width 139 height 20
click at [267, 144] on link "Dismiss" at bounding box center [270, 142] width 13 height 5
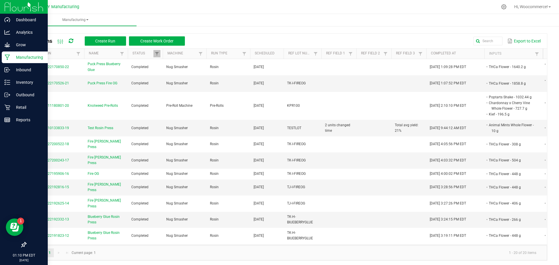
click at [13, 56] on p "Manufacturing" at bounding box center [27, 57] width 35 height 7
click at [7, 82] on line at bounding box center [8, 82] width 3 height 0
